Goal: Check status: Check status

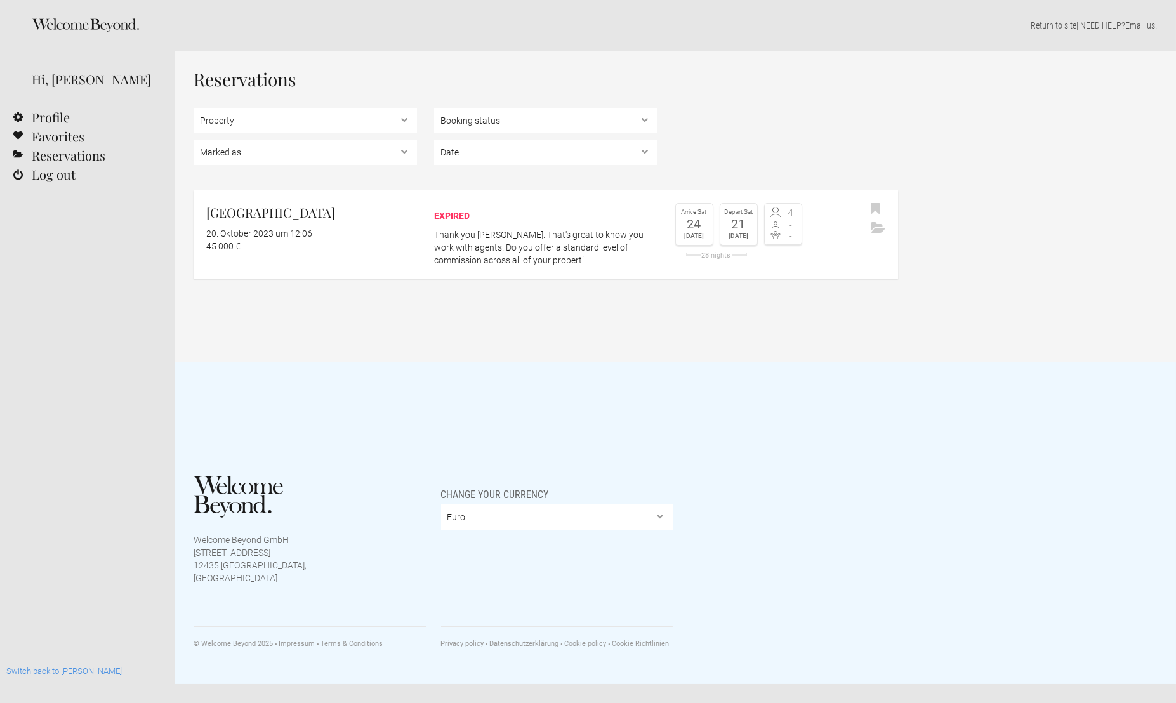
drag, startPoint x: 318, startPoint y: 270, endPoint x: 193, endPoint y: 177, distance: 156.4
click at [193, 177] on div "Reservations Property [GEOGRAPHIC_DATA] Booking status Pending bookings , Confi…" at bounding box center [674, 206] width 1001 height 311
click at [213, 178] on div "Reservations Property [GEOGRAPHIC_DATA] Booking status Pending bookings , Confi…" at bounding box center [545, 174] width 704 height 209
drag, startPoint x: 334, startPoint y: 290, endPoint x: 180, endPoint y: 188, distance: 184.0
click at [180, 188] on div "Reservations Property [GEOGRAPHIC_DATA] Booking status Pending bookings , Confi…" at bounding box center [674, 206] width 1001 height 311
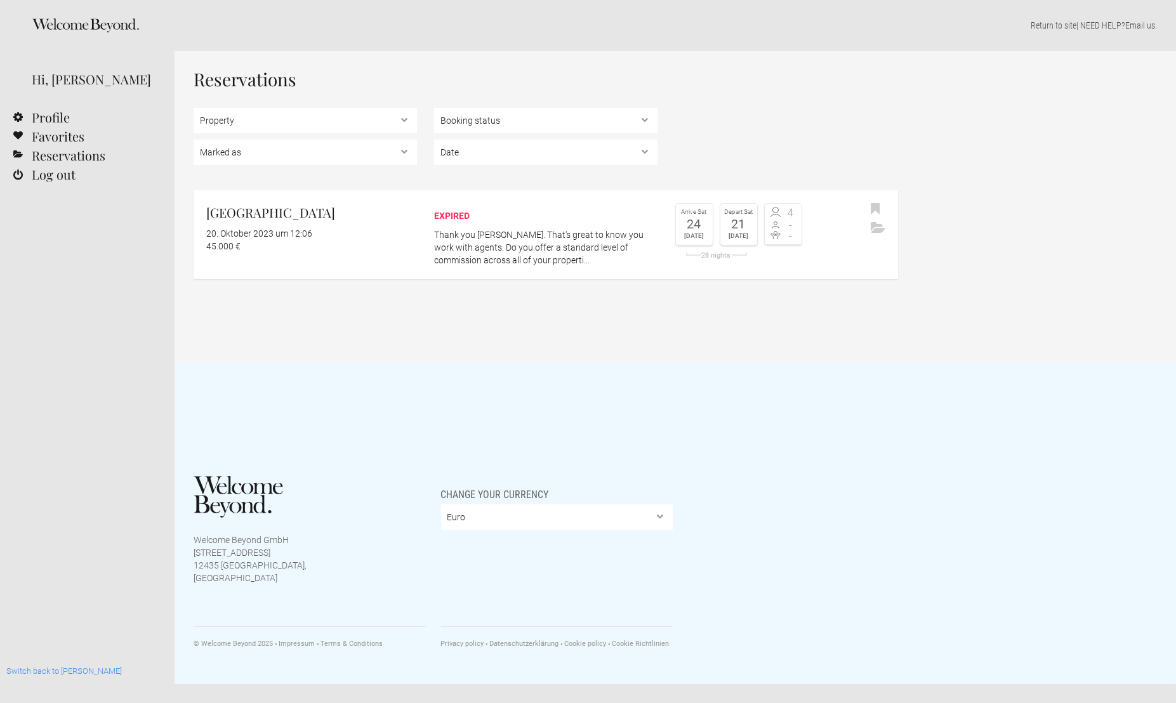
click at [325, 295] on div "Reservations Property [GEOGRAPHIC_DATA] Booking status Pending bookings , Confi…" at bounding box center [674, 206] width 1001 height 311
drag, startPoint x: 263, startPoint y: 570, endPoint x: 183, endPoint y: 464, distance: 133.2
click at [183, 464] on div "Welcome Beyond GmbH [STREET_ADDRESS] Change your currency Euro British Pound St…" at bounding box center [674, 523] width 1001 height 322
drag, startPoint x: 188, startPoint y: 481, endPoint x: 195, endPoint y: 487, distance: 8.5
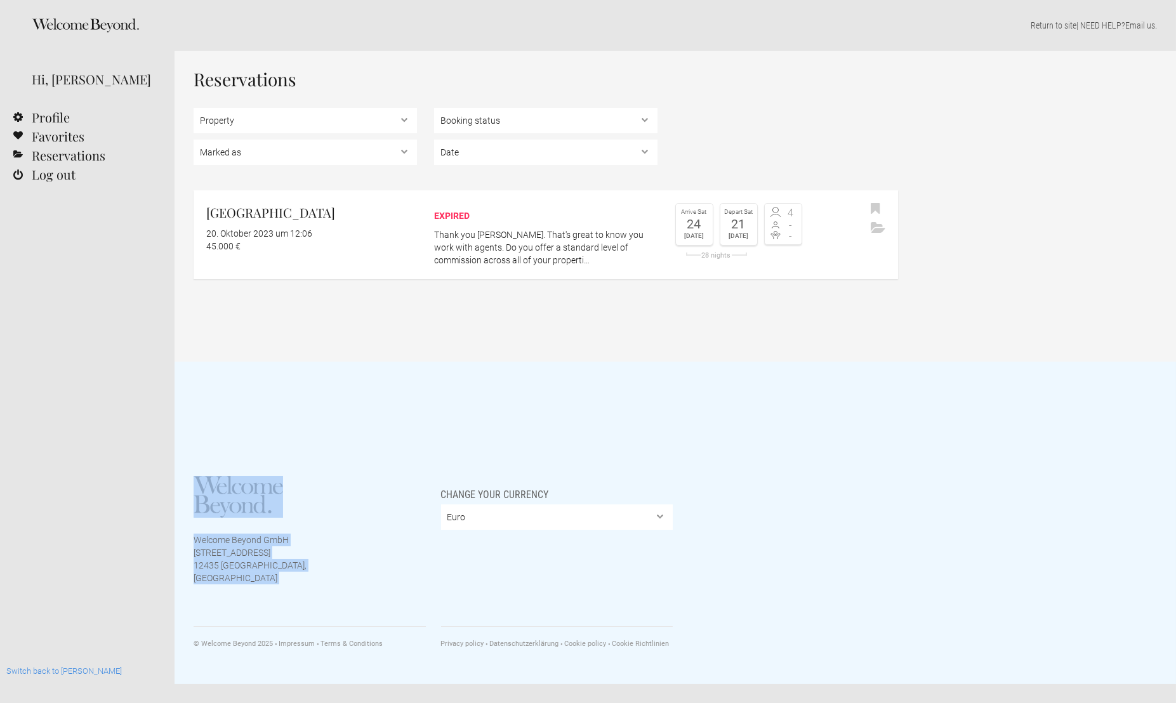
click at [195, 487] on div "Welcome Beyond GmbH [STREET_ADDRESS] Change your currency Euro British Pound St…" at bounding box center [674, 523] width 1001 height 322
click at [192, 456] on div "Welcome Beyond GmbH [STREET_ADDRESS] Change your currency Euro British Pound St…" at bounding box center [674, 523] width 1001 height 322
click at [447, 266] on link "[GEOGRAPHIC_DATA] 20. Oktober 2023 um 12:06 45.000 € expired Thank you [PERSON_…" at bounding box center [545, 234] width 704 height 89
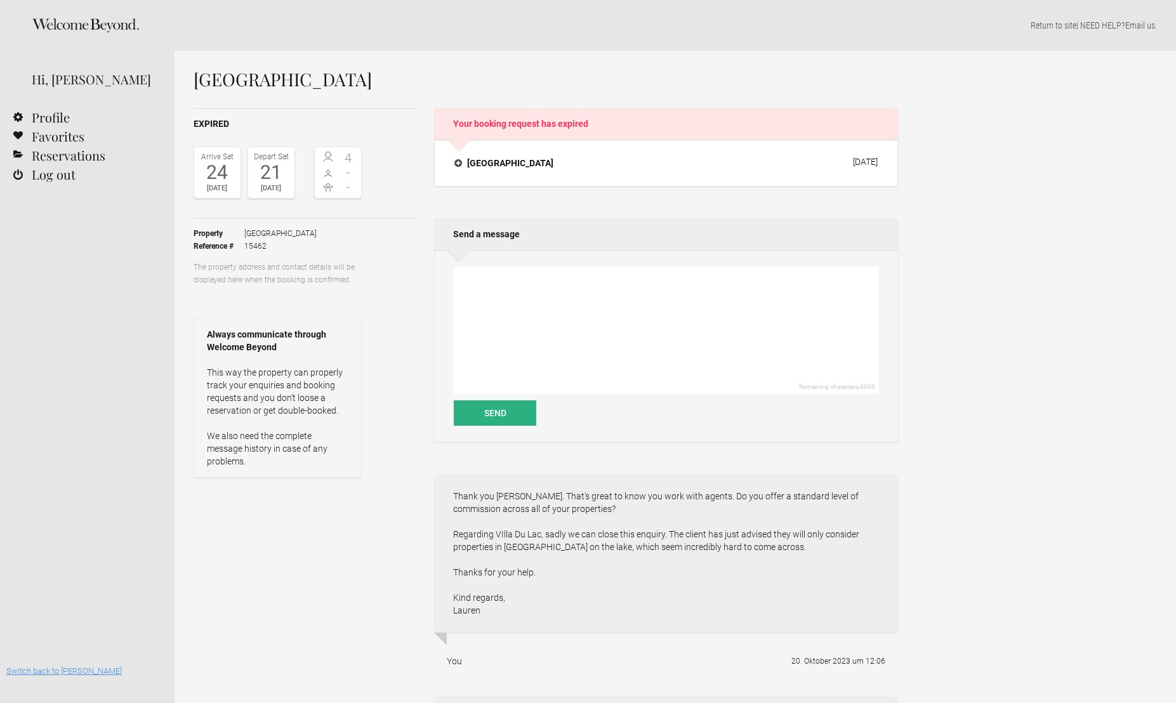
click at [72, 669] on link "Switch back to [PERSON_NAME]" at bounding box center [63, 671] width 115 height 10
